Goal: Contribute content: Add original content to the website for others to see

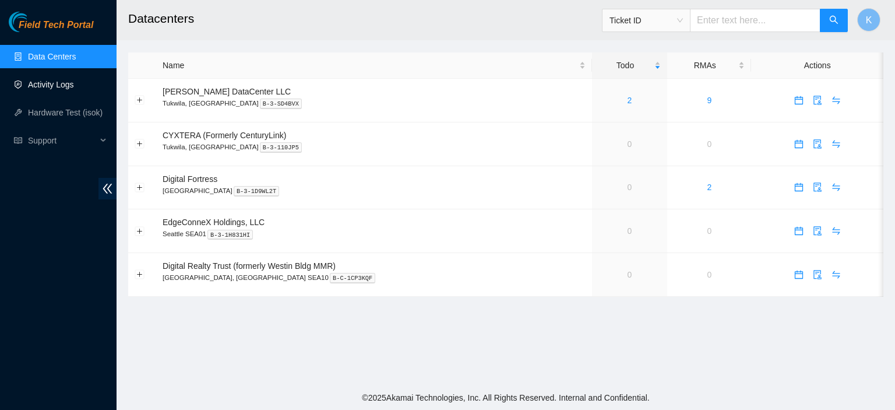
click at [65, 84] on link "Activity Logs" at bounding box center [51, 84] width 46 height 9
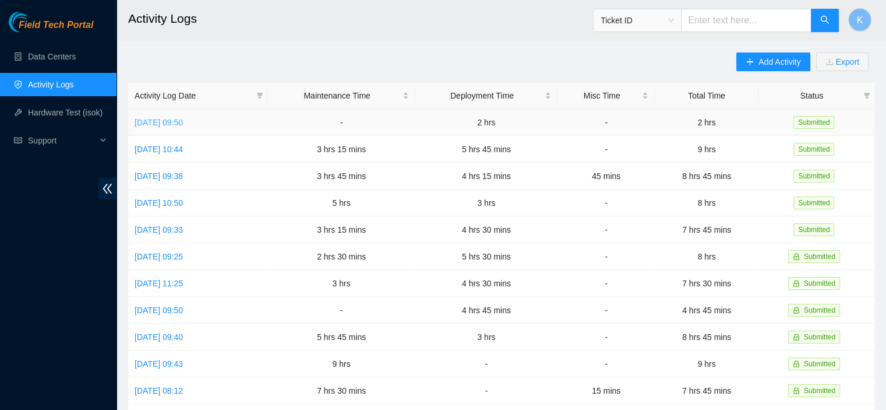
click at [164, 119] on link "Tue, 23 Sep 2025 09:50" at bounding box center [159, 122] width 48 height 9
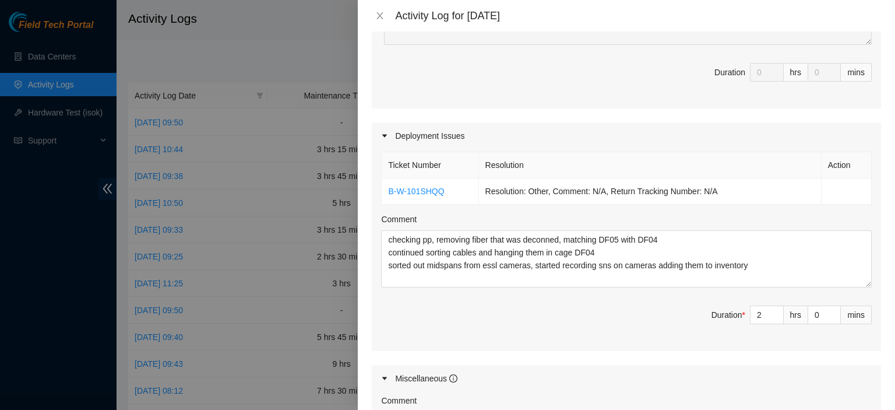
scroll to position [331, 0]
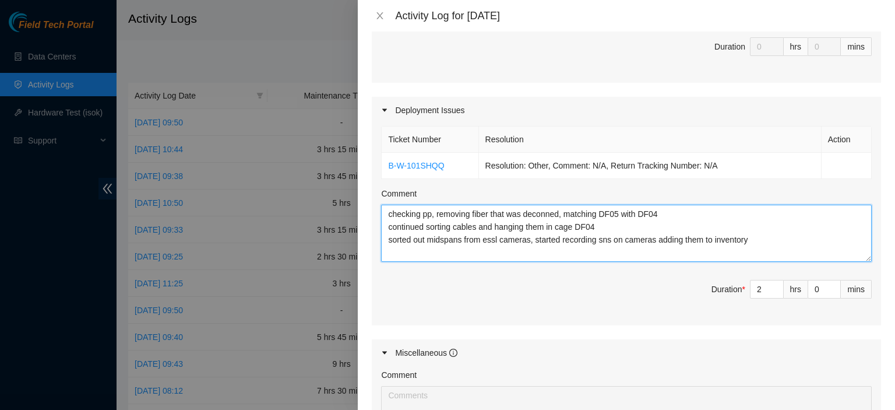
click at [780, 238] on textarea "checking pp, removing fiber that was deconned, matching DF05 with DF04 continue…" at bounding box center [626, 233] width 491 height 57
click at [607, 223] on textarea "checking pp, removing fiber that was deconned, matching DF05 with DF04 continue…" at bounding box center [626, 233] width 491 height 57
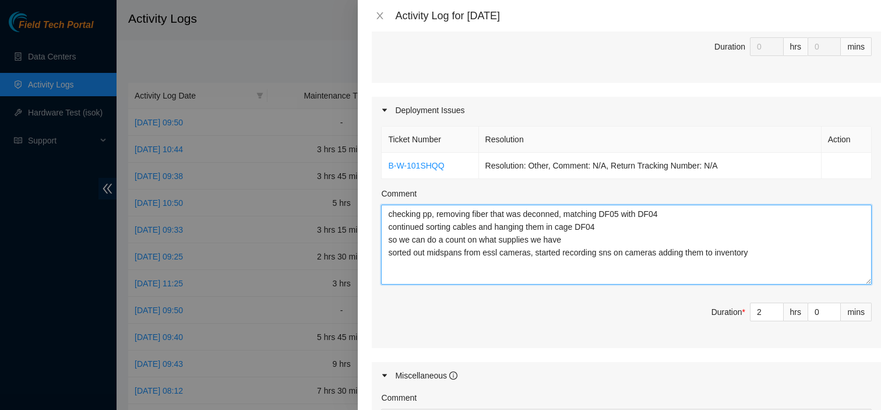
drag, startPoint x: 856, startPoint y: 256, endPoint x: 854, endPoint y: 297, distance: 40.8
click at [854, 284] on textarea "checking pp, removing fiber that was deconned, matching DF05 with DF04 continue…" at bounding box center [626, 245] width 491 height 80
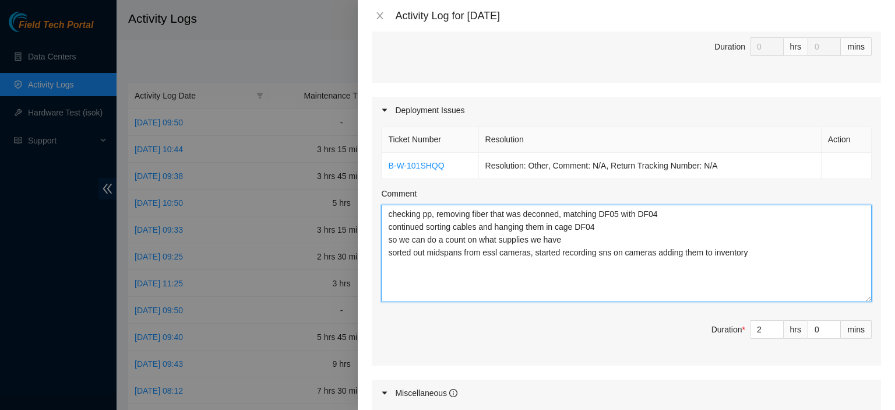
click at [811, 260] on textarea "checking pp, removing fiber that was deconned, matching DF05 with DF04 continue…" at bounding box center [626, 253] width 491 height 97
type textarea "checking pp, removing fiber that was deconned, matching DF05 with DF04 continue…"
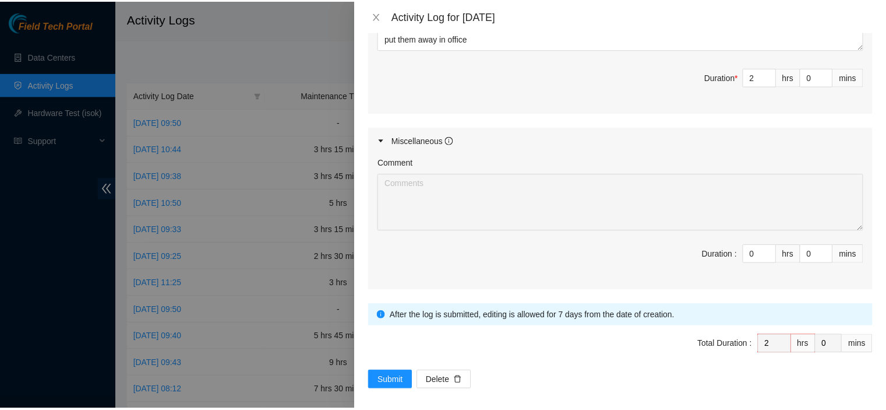
scroll to position [588, 0]
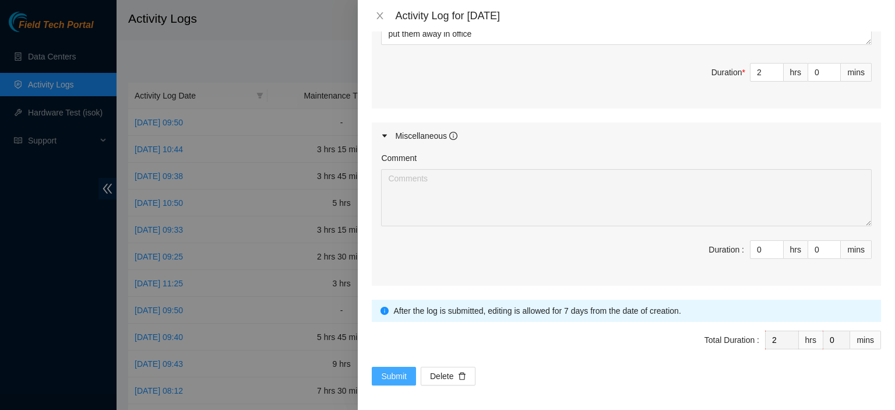
click at [388, 374] on span "Submit" at bounding box center [394, 375] width 26 height 13
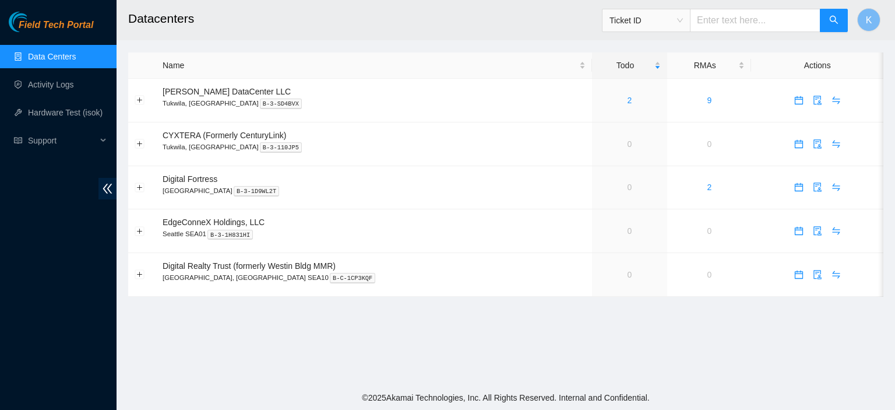
click at [62, 55] on link "Data Centers" at bounding box center [52, 56] width 48 height 9
click at [49, 52] on link "Data Centers" at bounding box center [52, 56] width 48 height 9
click at [74, 81] on link "Activity Logs" at bounding box center [51, 84] width 46 height 9
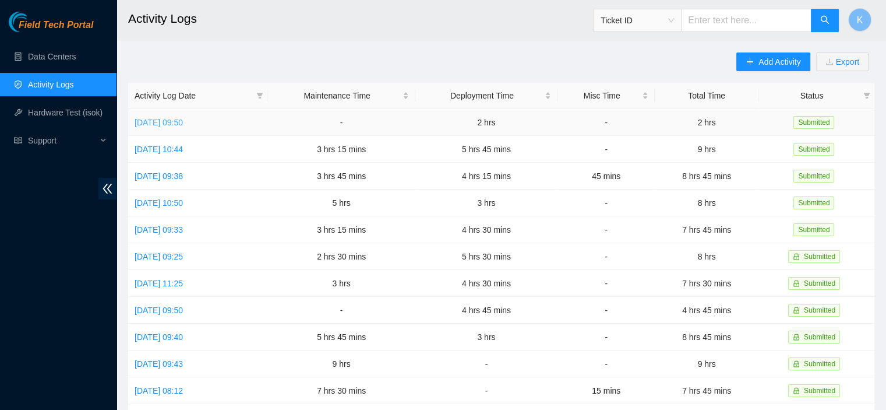
click at [183, 125] on link "[DATE] 09:50" at bounding box center [159, 122] width 48 height 9
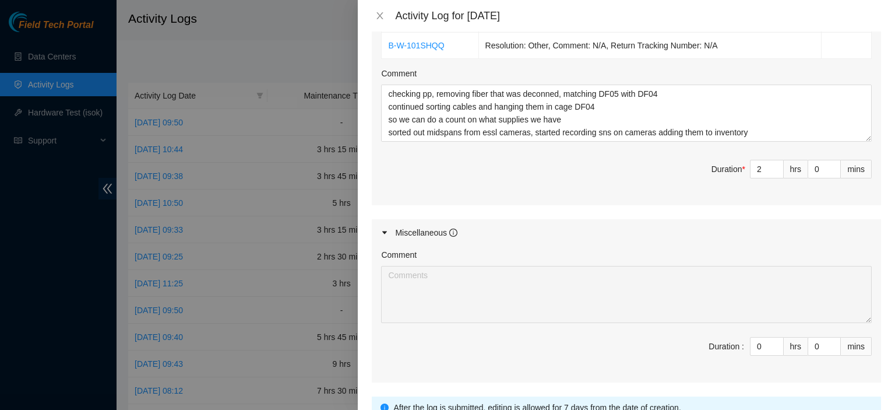
scroll to position [448, 0]
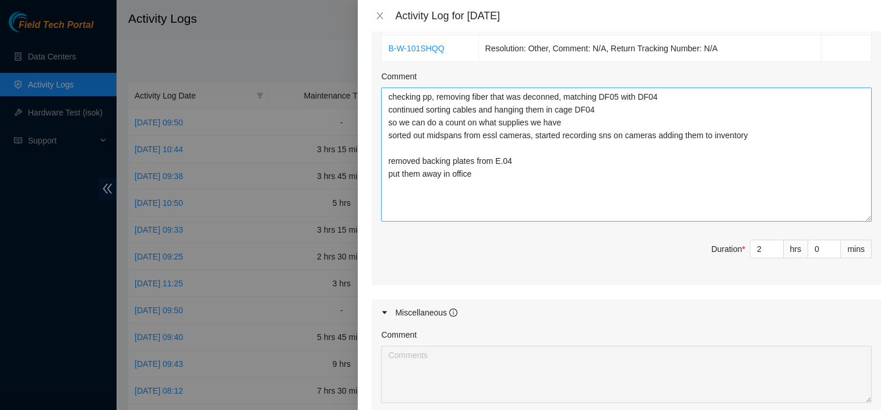
drag, startPoint x: 859, startPoint y: 142, endPoint x: 859, endPoint y: 219, distance: 76.9
click at [859, 219] on textarea "checking pp, removing fiber that was deconned, matching DF05 with DF04 continue…" at bounding box center [626, 154] width 491 height 134
click at [515, 161] on textarea "checking pp, removing fiber that was deconned, matching DF05 with DF04 continue…" at bounding box center [626, 154] width 491 height 134
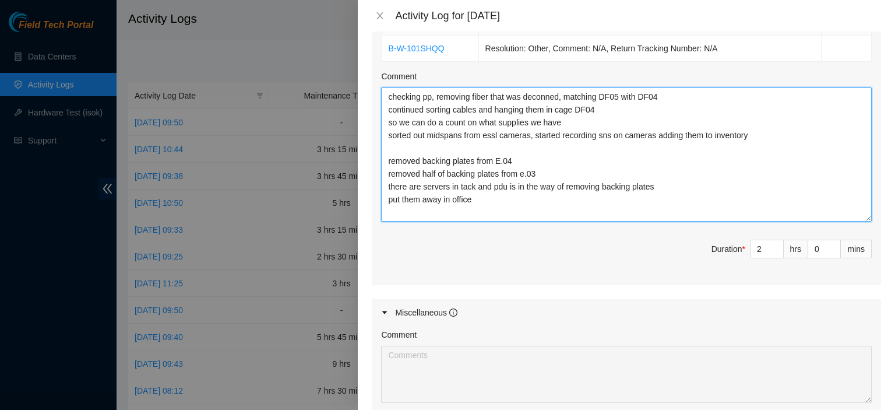
click at [531, 200] on textarea "checking pp, removing fiber that was deconned, matching DF05 with DF04 continue…" at bounding box center [626, 154] width 491 height 134
type textarea "checking pp, removing fiber that was deconned, matching DF05 with DF04 continue…"
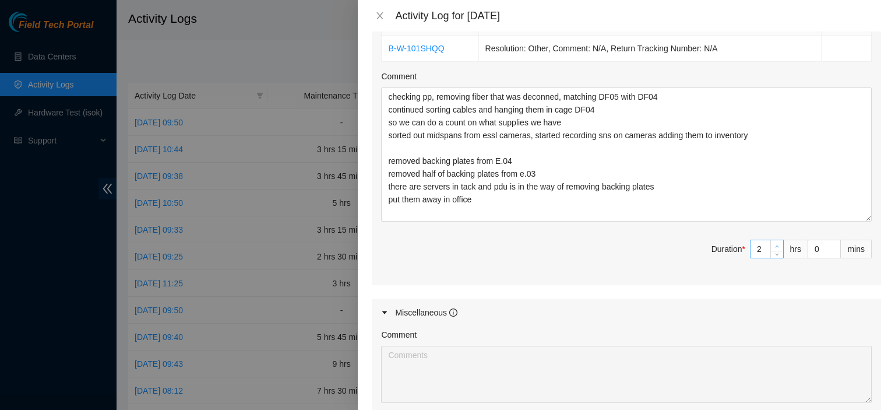
type input "3"
click at [774, 244] on span "up" at bounding box center [777, 245] width 7 height 7
type input "4"
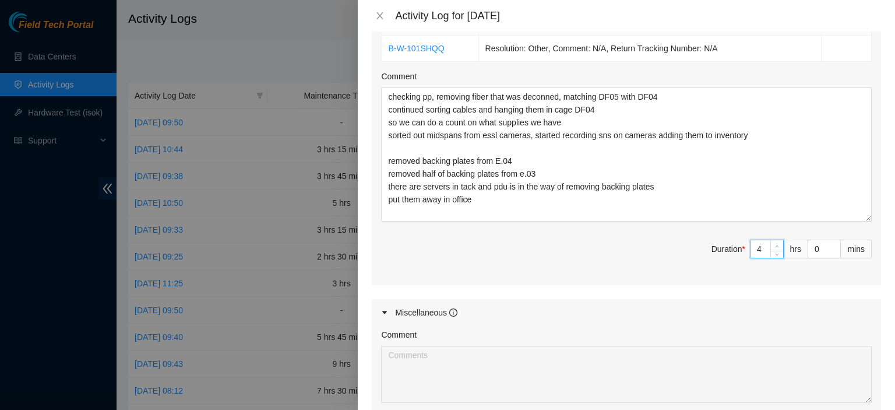
click at [774, 242] on span "up" at bounding box center [777, 245] width 7 height 7
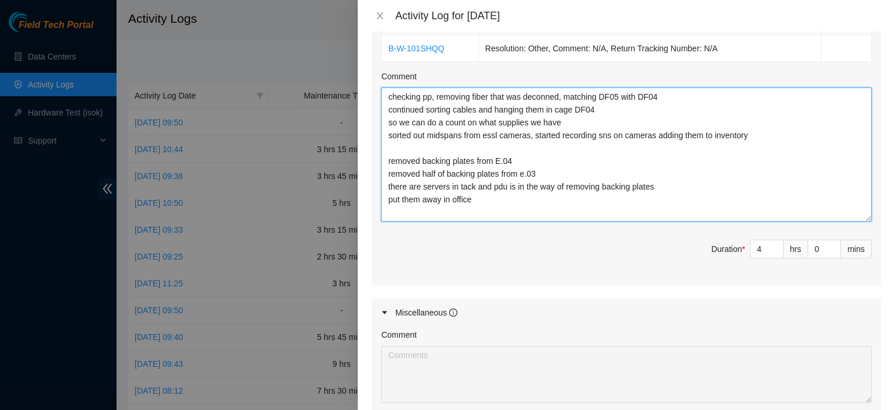
click at [571, 198] on textarea "checking pp, removing fiber that was deconned, matching DF05 with DF04 continue…" at bounding box center [626, 154] width 491 height 134
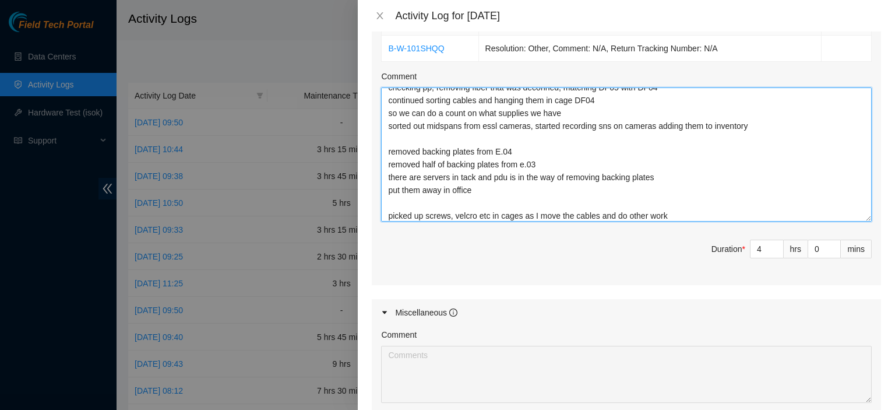
type textarea "checking pp, removing fiber that was deconned, matching DF05 with DF04 continue…"
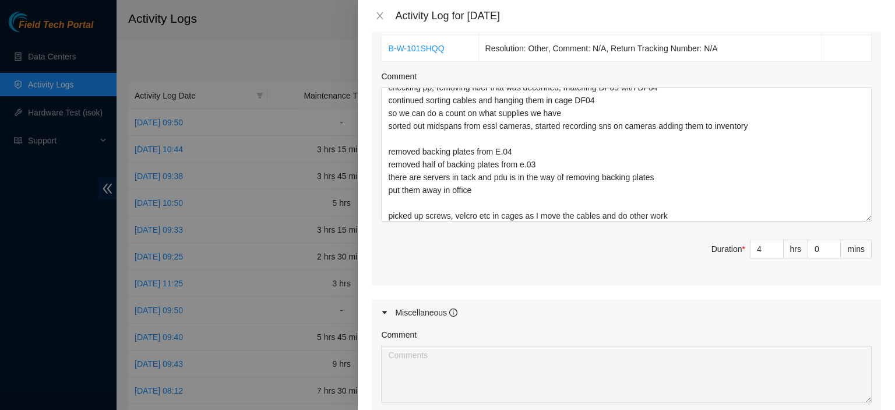
scroll to position [625, 0]
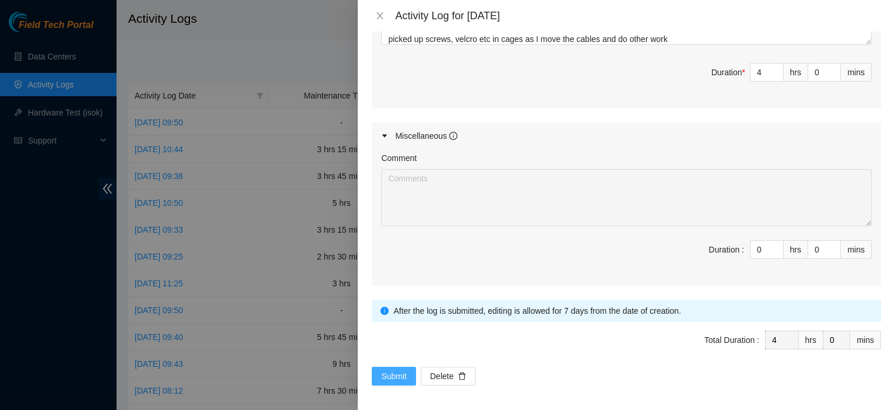
click at [378, 372] on button "Submit" at bounding box center [394, 376] width 44 height 19
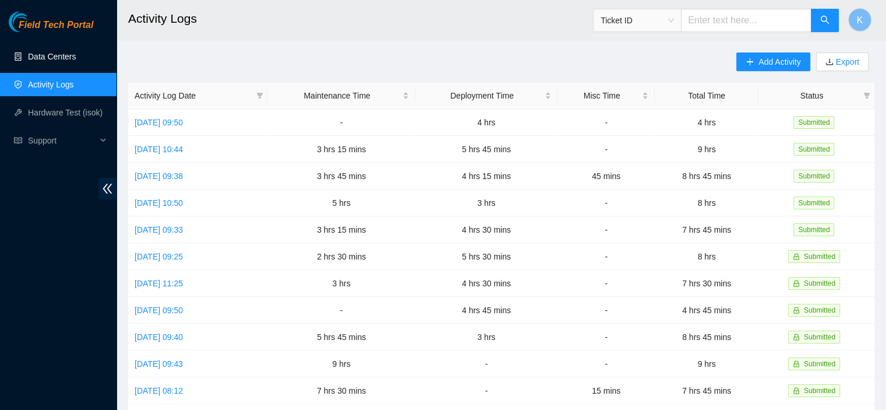
click at [51, 60] on link "Data Centers" at bounding box center [52, 56] width 48 height 9
